Goal: Task Accomplishment & Management: Complete application form

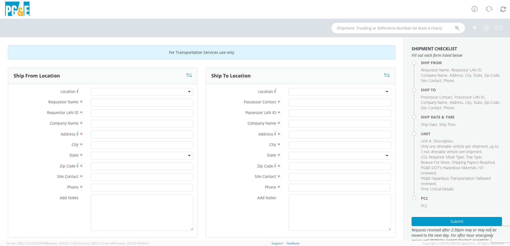
click at [131, 91] on div at bounding box center [142, 92] width 102 height 8
type input "hayw"
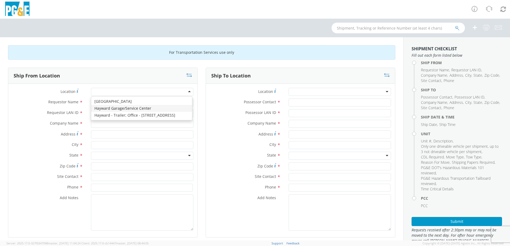
type input "PG&E"
type input "24300 Clawiter Rd"
type input "Hayward"
type input "94545"
type input "[PHONE_NUMBER]"
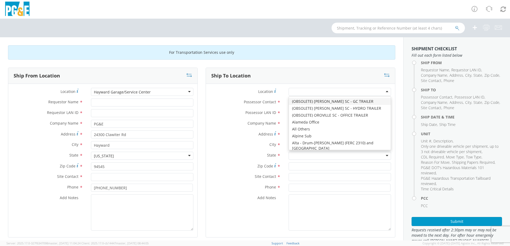
click at [312, 92] on div at bounding box center [339, 92] width 102 height 8
type input "jj"
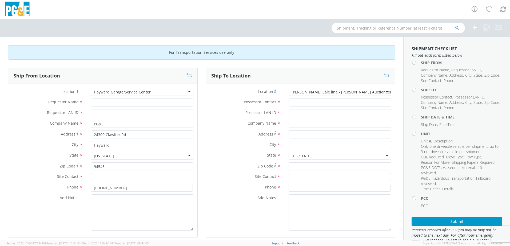
type input "PG&E"
type input "[STREET_ADDRESS][PERSON_NAME]"
type input "[PERSON_NAME]"
type input "95620"
type input "[PHONE_NUMBER]"
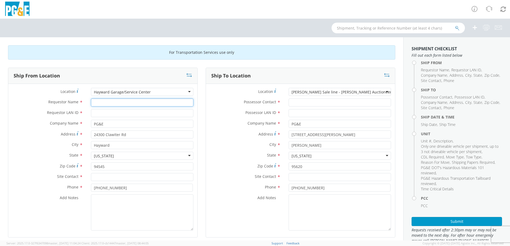
click at [117, 105] on input "Requestor Name *" at bounding box center [142, 103] width 102 height 8
type input "[PERSON_NAME]"
click at [124, 113] on input "Requestor LAN ID *" at bounding box center [142, 113] width 102 height 8
type input "r0m2"
drag, startPoint x: 128, startPoint y: 103, endPoint x: 94, endPoint y: 104, distance: 33.9
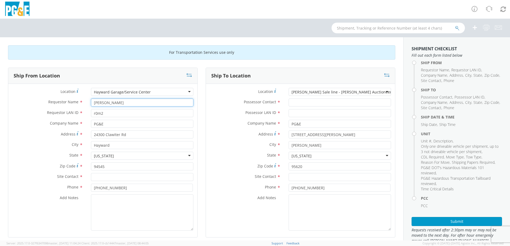
click at [87, 105] on div "[PERSON_NAME]" at bounding box center [142, 103] width 110 height 8
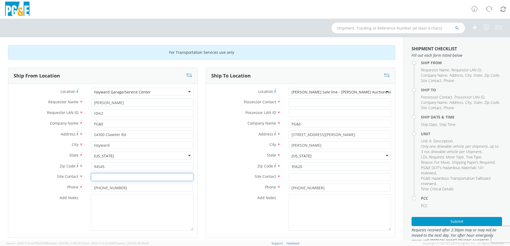
click at [113, 178] on input "text" at bounding box center [142, 177] width 102 height 8
paste input "[PERSON_NAME]"
type input "[PERSON_NAME]"
click at [133, 215] on textarea "Add Notes *" at bounding box center [142, 213] width 102 height 36
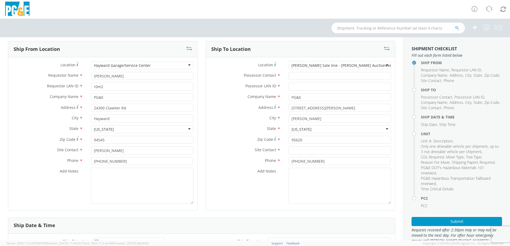
click at [198, 188] on div "Ship From Location Location * Hayward Garage/Service Center [GEOGRAPHIC_DATA]/S…" at bounding box center [103, 129] width 198 height 177
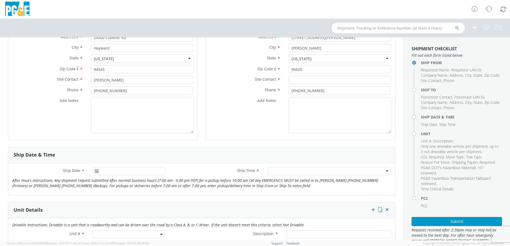
scroll to position [133, 0]
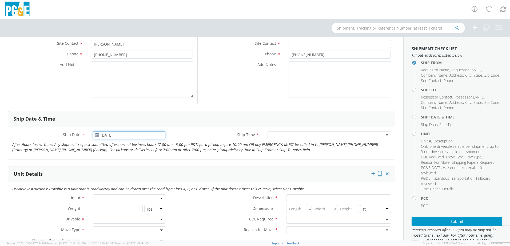
click at [116, 135] on input "[DATE]" at bounding box center [129, 135] width 73 height 8
click at [128, 185] on td "20" at bounding box center [129, 185] width 11 height 8
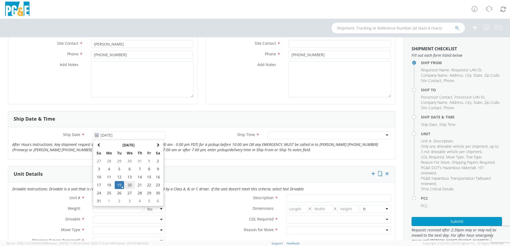
type input "[DATE]"
click at [303, 136] on div at bounding box center [328, 135] width 123 height 8
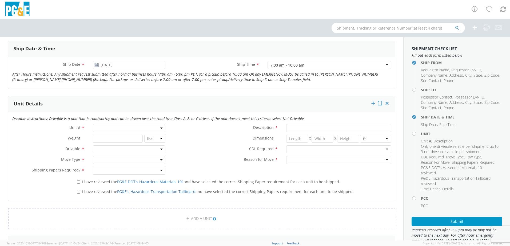
scroll to position [213, 0]
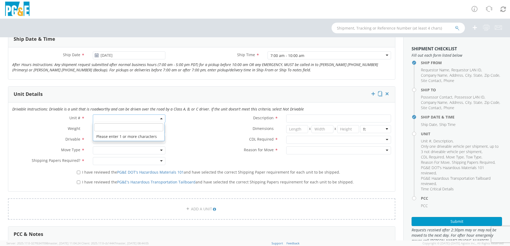
click at [124, 118] on span at bounding box center [129, 119] width 73 height 8
click at [123, 128] on input "search" at bounding box center [128, 127] width 69 height 8
type input "b28395"
type input "TRUCK; FIELD MECHANIC 16-19.5K 4X4"
type input "19500"
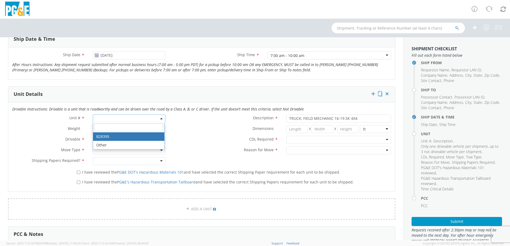
select select "B28395"
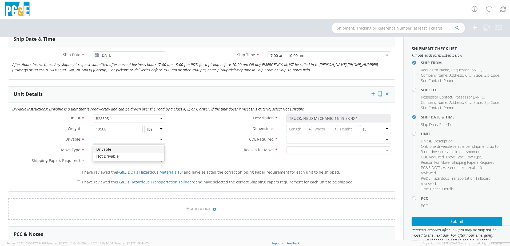
click at [123, 140] on div at bounding box center [129, 140] width 73 height 8
click at [124, 151] on div at bounding box center [129, 151] width 73 height 8
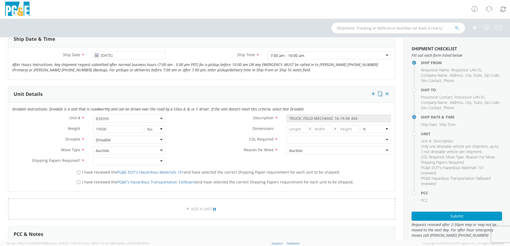
click at [122, 163] on div at bounding box center [129, 161] width 73 height 8
click at [78, 172] on input "I have reviewed the PG&E DOT's Hazardous Materials 101 and have selected the co…" at bounding box center [78, 172] width 3 height 3
checkbox input "true"
click at [78, 182] on input "I have reviewed the PG&E's Hazardous Transportation Tailboard and have selected…" at bounding box center [78, 182] width 3 height 3
checkbox input "true"
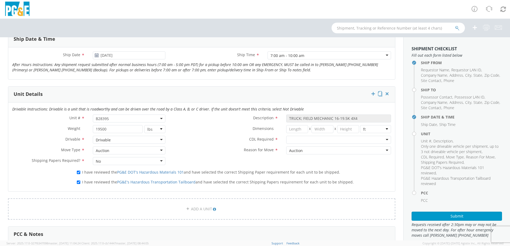
click at [319, 141] on div at bounding box center [338, 140] width 105 height 8
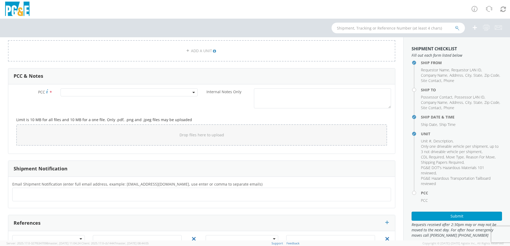
scroll to position [373, 0]
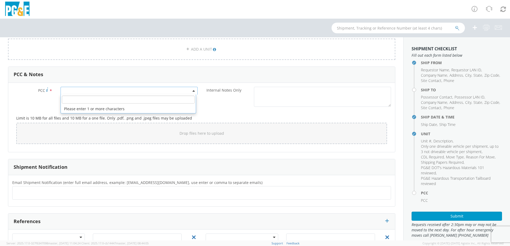
click at [122, 90] on span at bounding box center [129, 91] width 137 height 8
click at [123, 100] on input "number" at bounding box center [128, 100] width 133 height 8
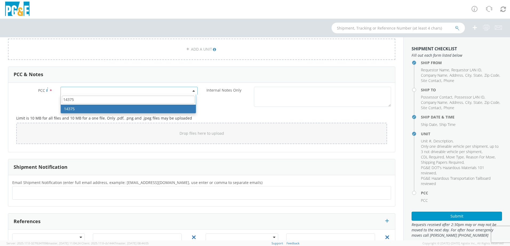
type input "14375"
select select "14375"
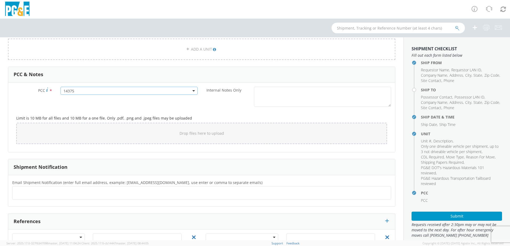
click at [134, 194] on ul at bounding box center [202, 193] width 374 height 9
type input "[EMAIL_ADDRESS][DOMAIN_NAME]"
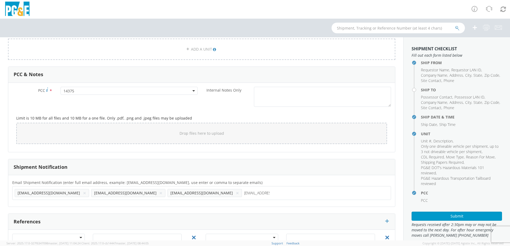
type input "[EMAIL_ADDRESS][DOMAIN_NAME]"
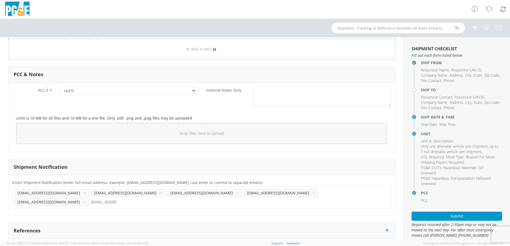
type input "[EMAIL_ADDRESS][DOMAIN_NAME]"
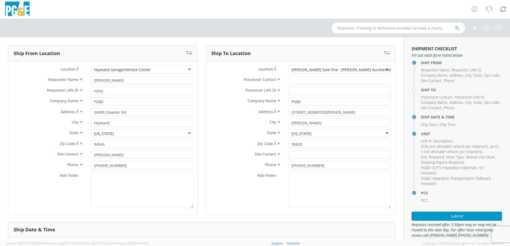
scroll to position [0, 0]
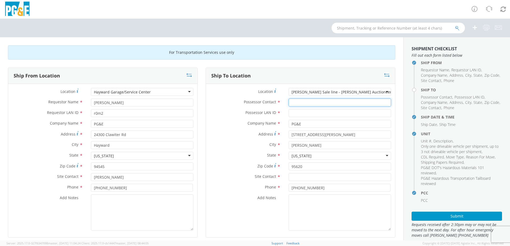
click at [338, 103] on input "Possessor Contact *" at bounding box center [339, 103] width 102 height 8
paste input "[PERSON_NAME]"
type input "[PERSON_NAME]"
click at [315, 111] on input "Possessor LAN ID *" at bounding box center [339, 113] width 102 height 8
paste input "[PERSON_NAME][EMAIL_ADDRESS][DOMAIN_NAME]"
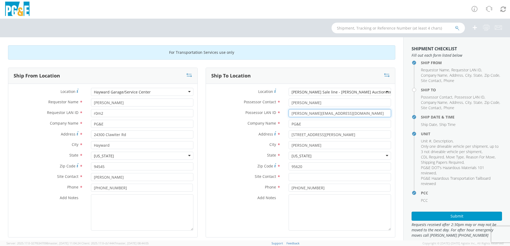
type input "[PERSON_NAME][EMAIL_ADDRESS][DOMAIN_NAME]"
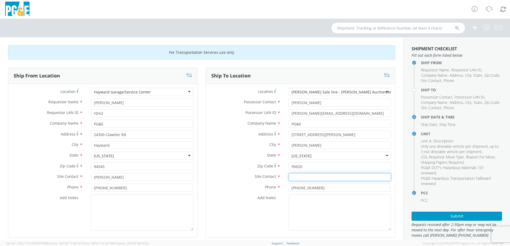
click at [333, 179] on input "text" at bounding box center [339, 177] width 102 height 8
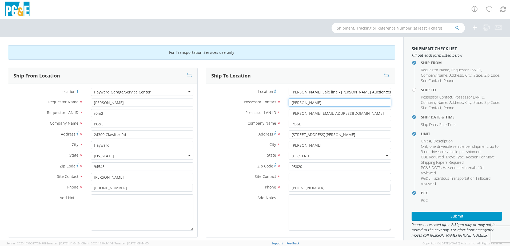
drag, startPoint x: 316, startPoint y: 103, endPoint x: 282, endPoint y: 103, distance: 34.1
click at [284, 103] on div "[PERSON_NAME]" at bounding box center [339, 103] width 110 height 8
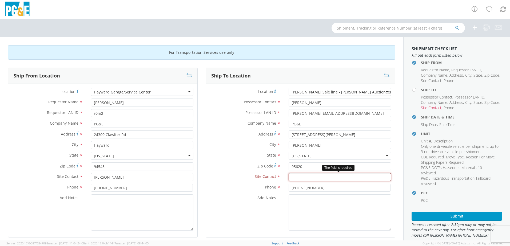
click at [304, 177] on input "text" at bounding box center [339, 177] width 102 height 8
paste input "[PERSON_NAME]"
type input "[PERSON_NAME]"
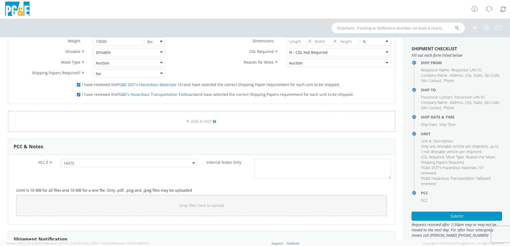
scroll to position [320, 0]
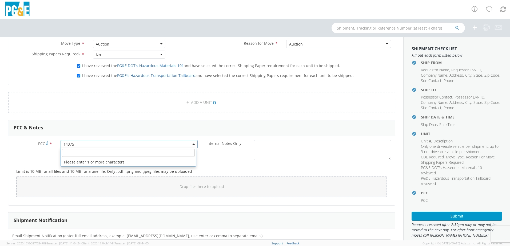
drag, startPoint x: 84, startPoint y: 143, endPoint x: 54, endPoint y: 144, distance: 29.6
click at [54, 144] on div "PCC * 14375 14375 Please enter 1 or more characters" at bounding box center [104, 144] width 193 height 8
click at [76, 155] on input "number" at bounding box center [128, 153] width 133 height 8
click at [78, 144] on span "14375" at bounding box center [128, 144] width 131 height 5
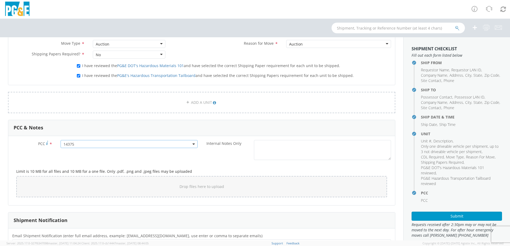
drag, startPoint x: 78, startPoint y: 144, endPoint x: 62, endPoint y: 145, distance: 15.5
click at [62, 145] on span "14375" at bounding box center [129, 144] width 137 height 8
click at [77, 144] on span "14375" at bounding box center [128, 144] width 131 height 5
click at [77, 153] on input "number" at bounding box center [128, 153] width 133 height 8
type input "00000000000"
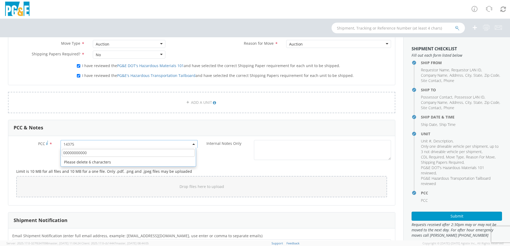
drag, startPoint x: 90, startPoint y: 152, endPoint x: 54, endPoint y: 157, distance: 36.5
click at [54, 157] on div "PCC * 14375 14375 00000000000 Please delete 6 characters Internal Notes Only *" at bounding box center [201, 151] width 387 height 23
click at [50, 156] on div "PCC * 14375 14375 Please enter 1 or more characters Internal Notes Only *" at bounding box center [201, 151] width 387 height 23
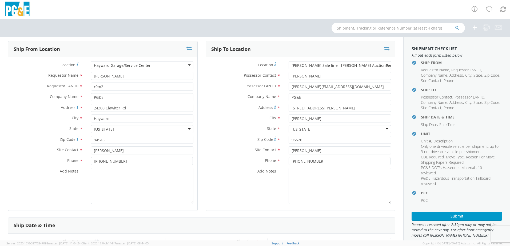
scroll to position [0, 0]
